Goal: Information Seeking & Learning: Learn about a topic

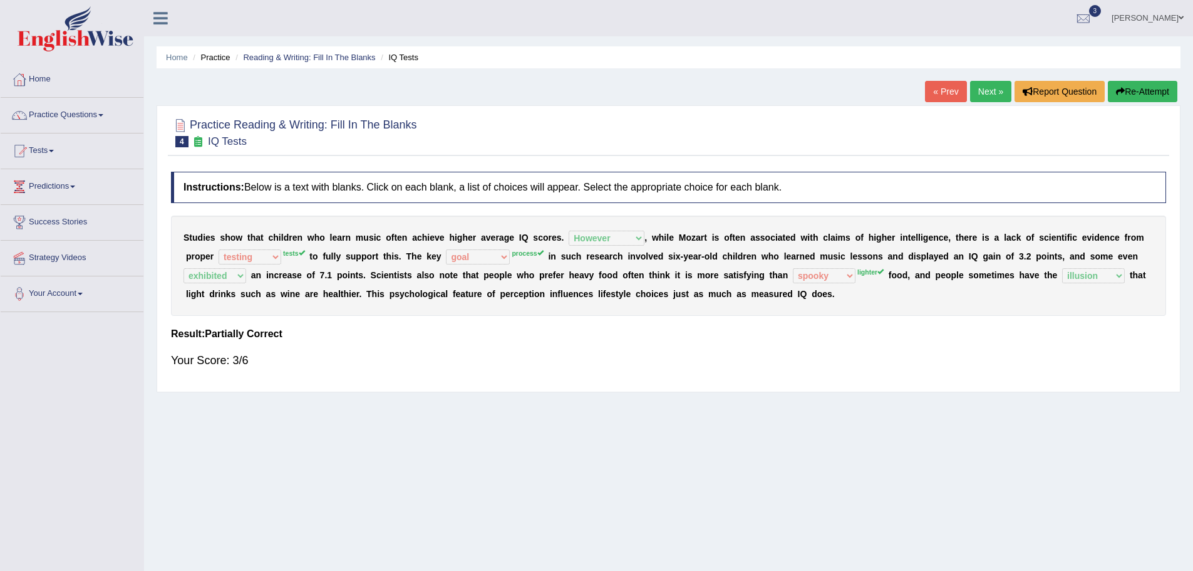
select select "However"
select select "testing"
select select "goal"
select select "exhibited"
select select "spooky"
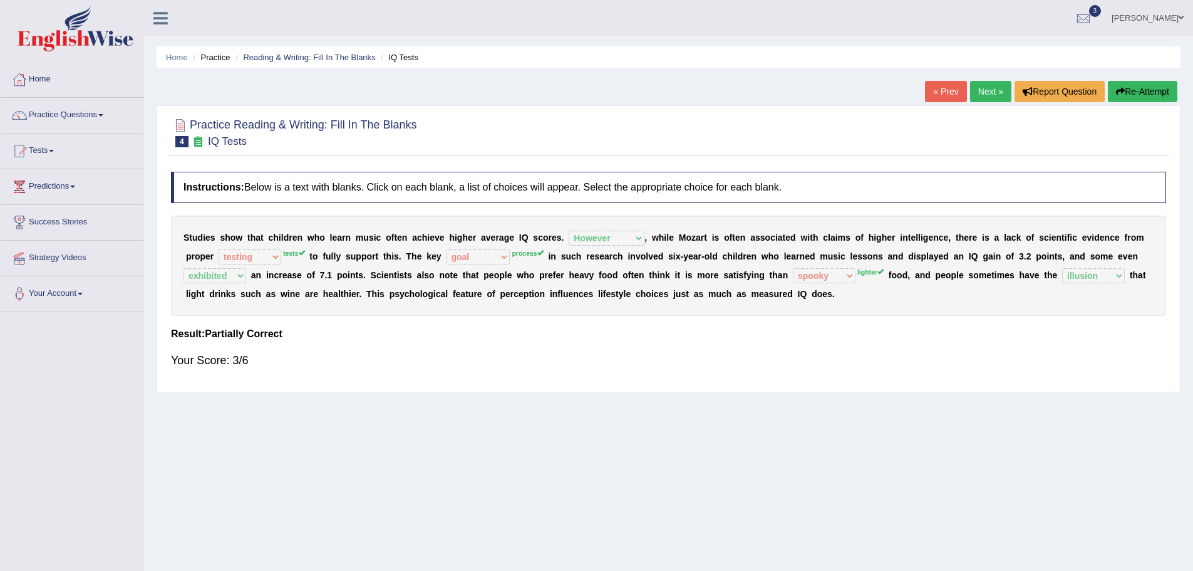
select select "illusion"
click at [996, 90] on link "Next »" at bounding box center [990, 91] width 41 height 21
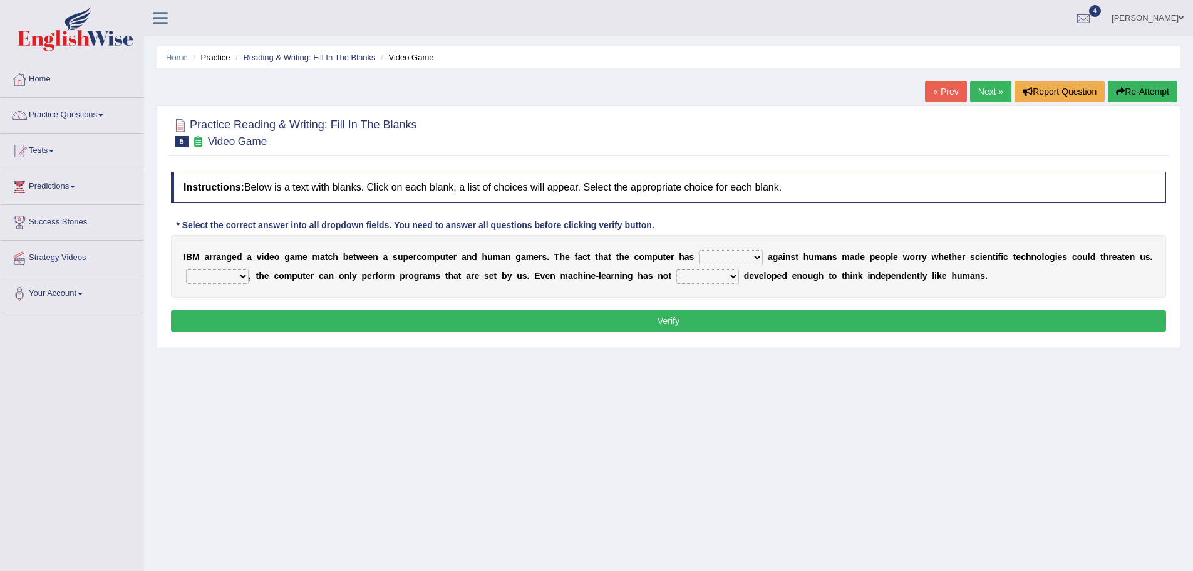
click at [753, 257] on select "competed fought acted challenged" at bounding box center [731, 257] width 64 height 15
click at [346, 366] on div "Home Practice Reading & Writing: Fill In The Blanks Video Game « Prev Next » Re…" at bounding box center [668, 313] width 1049 height 626
